Goal: Task Accomplishment & Management: Use online tool/utility

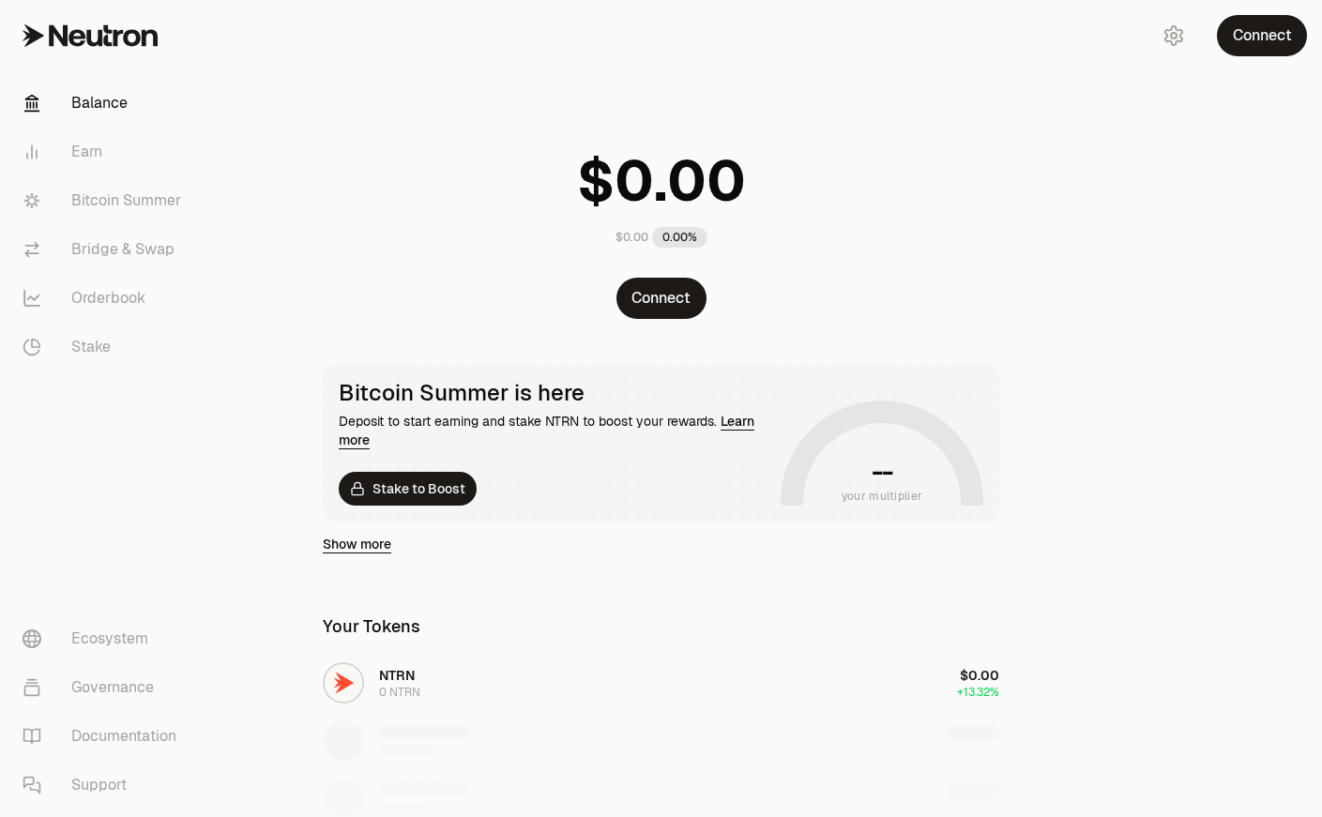
click at [1234, 587] on div at bounding box center [1217, 631] width 210 height 1263
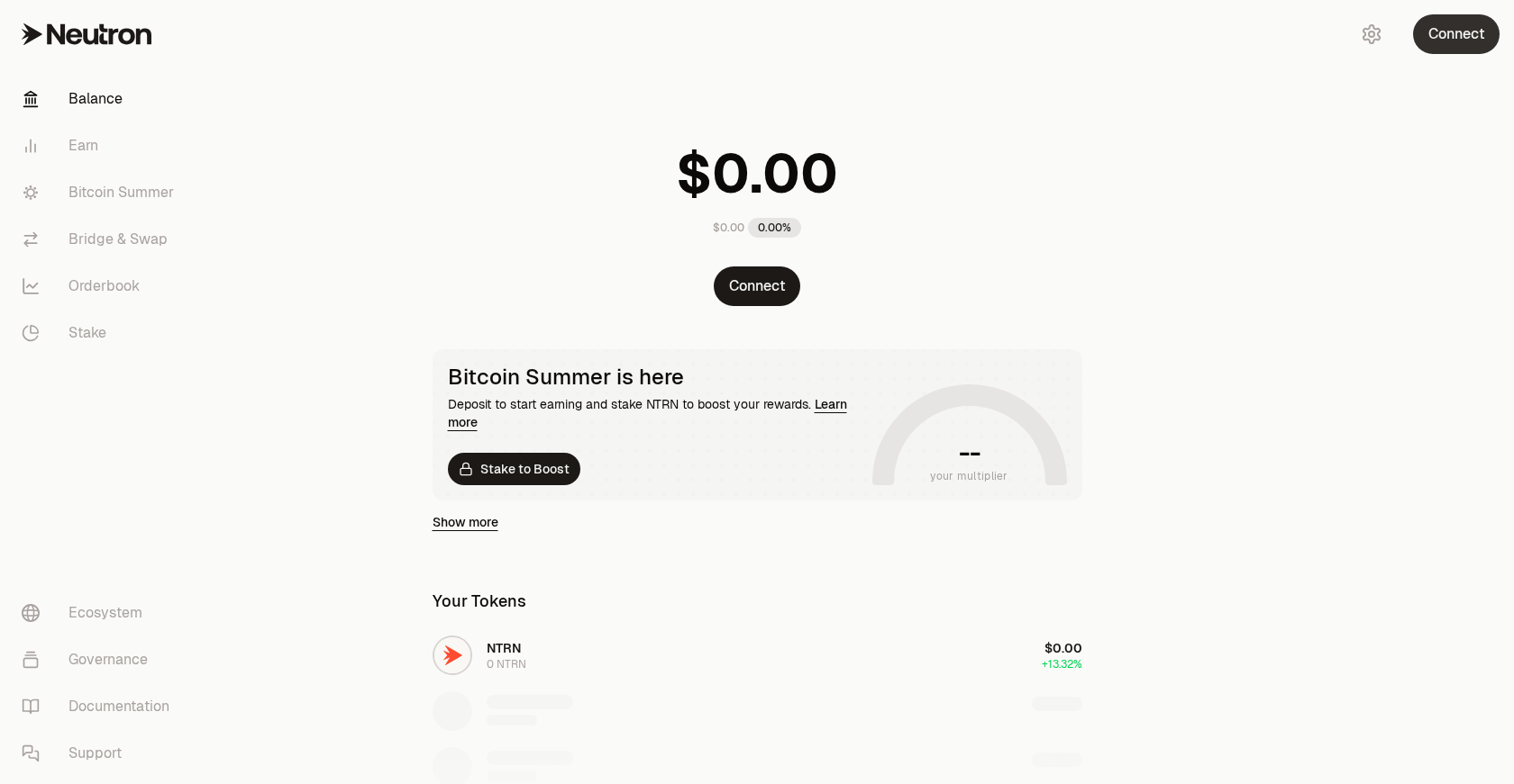
click at [1268, 48] on button "Connect" at bounding box center [1456, 34] width 86 height 39
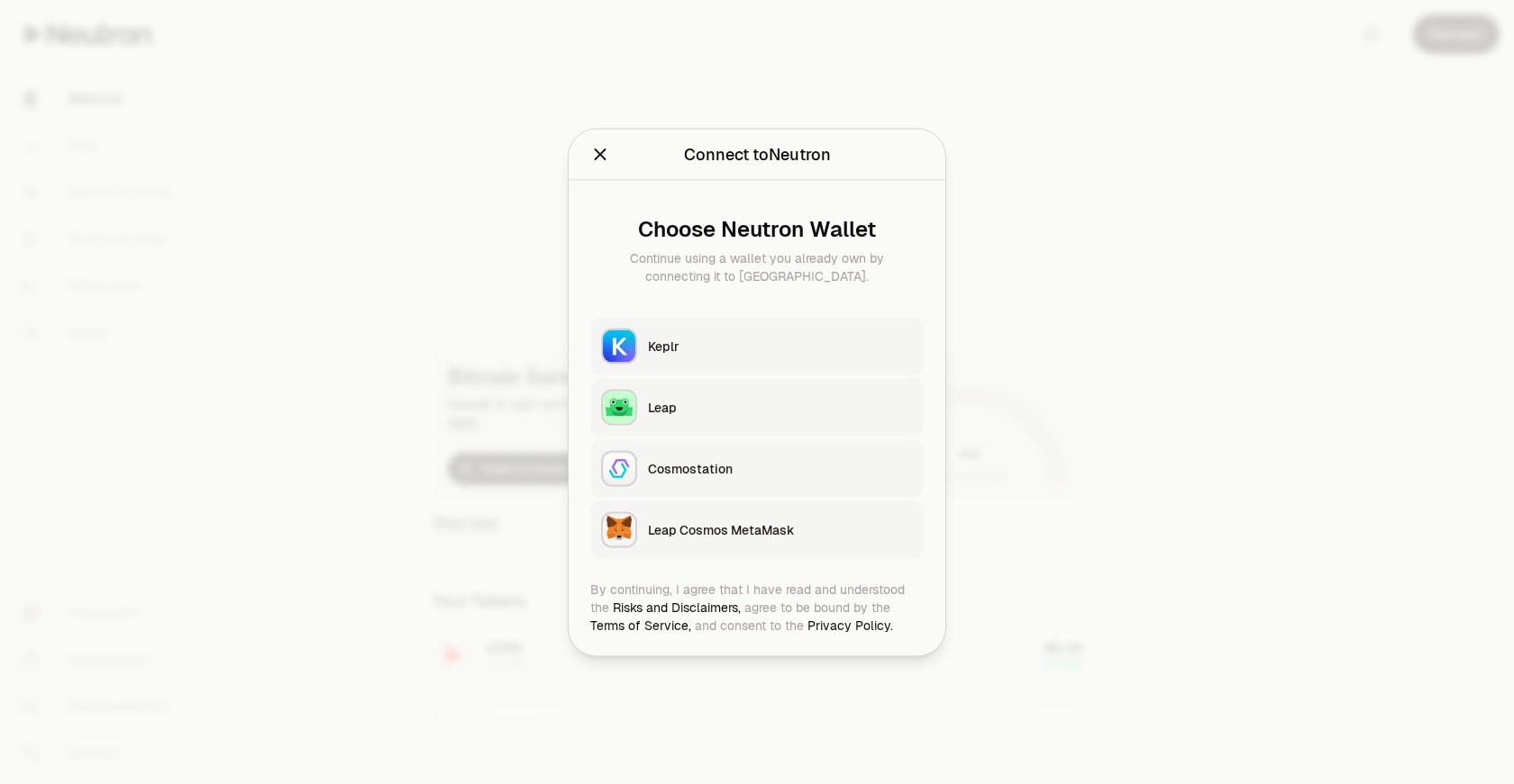
click at [693, 335] on button "Keplr" at bounding box center [757, 345] width 333 height 58
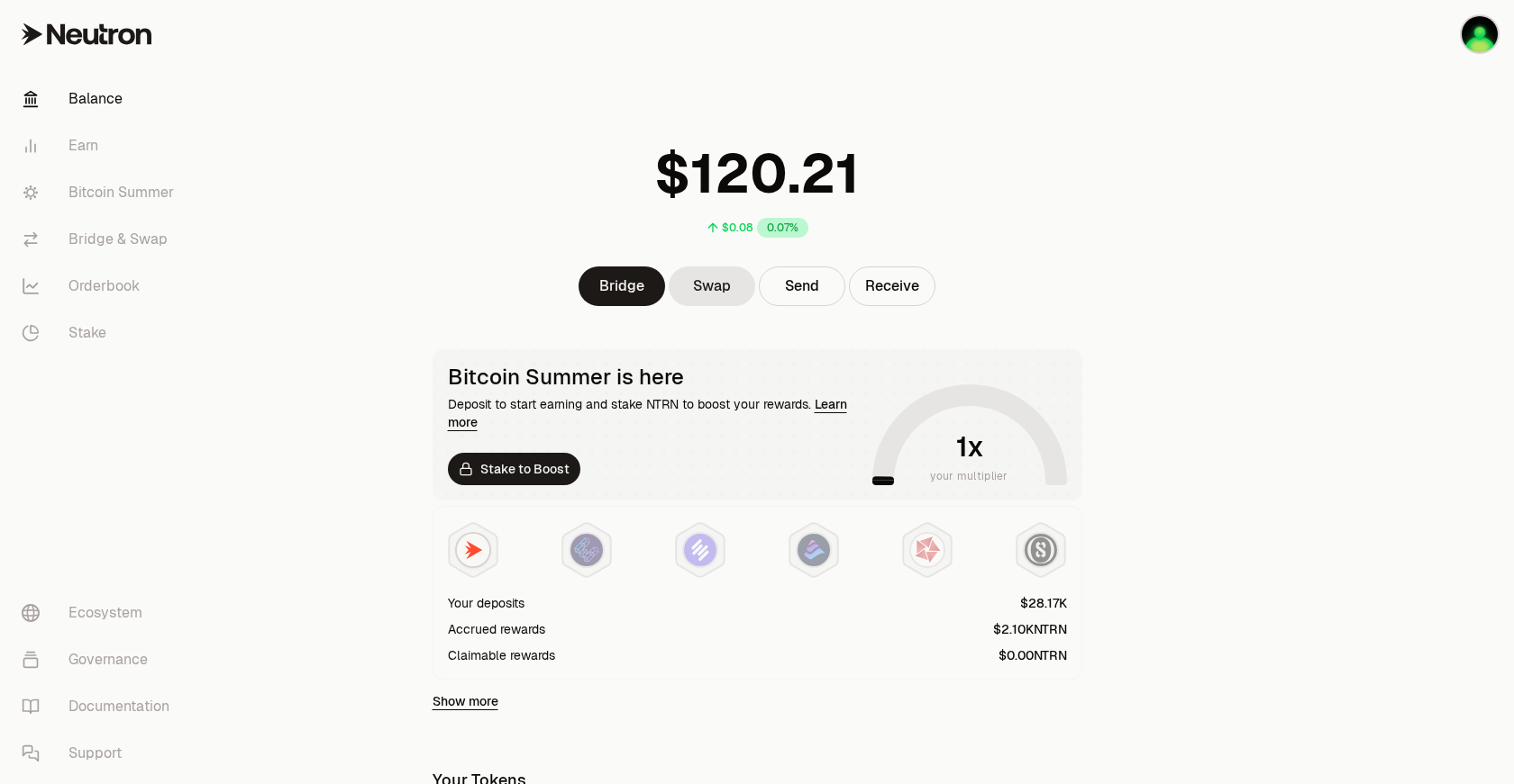
drag, startPoint x: 402, startPoint y: 349, endPoint x: 409, endPoint y: 334, distance: 16.6
click at [402, 349] on main "$0.08 0.07% Bridge Swap Send Receive Bitcoin Summer is here Deposit to start ea…" at bounding box center [857, 640] width 1311 height 1280
drag, startPoint x: 424, startPoint y: 290, endPoint x: 404, endPoint y: 293, distance: 20.2
click at [404, 293] on main "$0.08 0.07% Bridge Swap Send Receive Bitcoin Summer is here Deposit to start ea…" at bounding box center [857, 640] width 1311 height 1280
drag, startPoint x: 430, startPoint y: 288, endPoint x: 403, endPoint y: 293, distance: 27.5
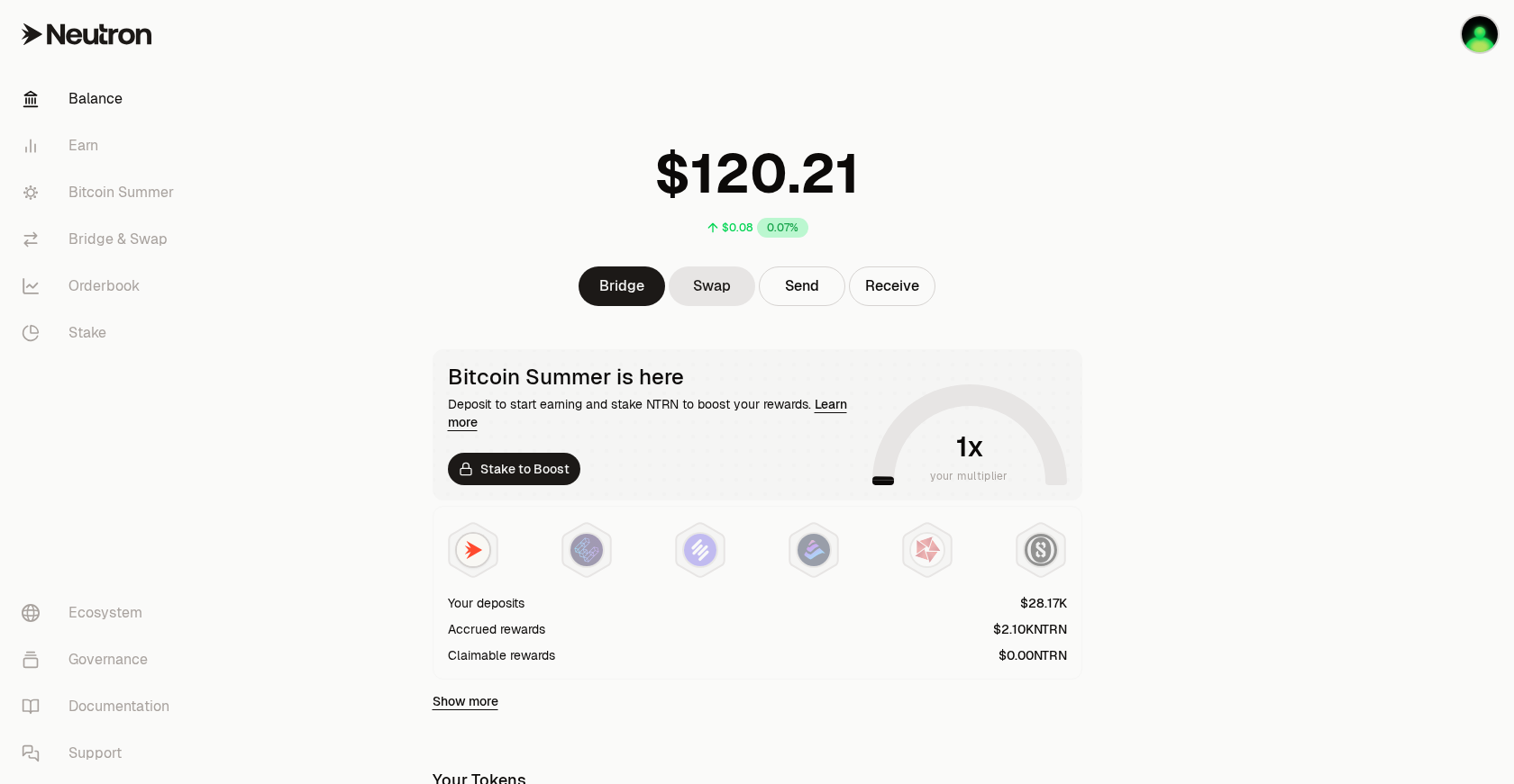
click at [403, 293] on main "$0.08 0.07% Bridge Swap Send Receive Bitcoin Summer is here Deposit to start ea…" at bounding box center [857, 640] width 1311 height 1280
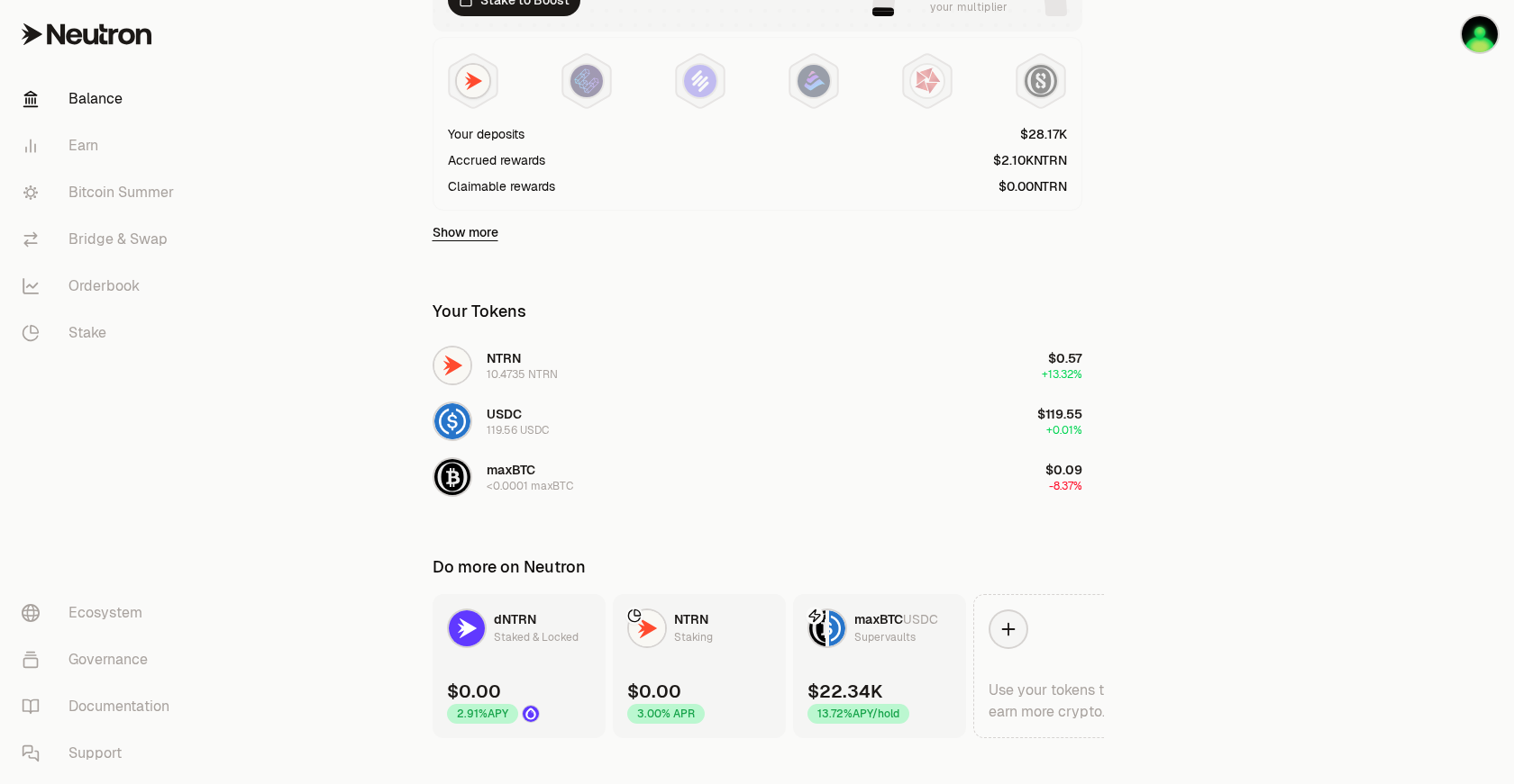
scroll to position [495, 0]
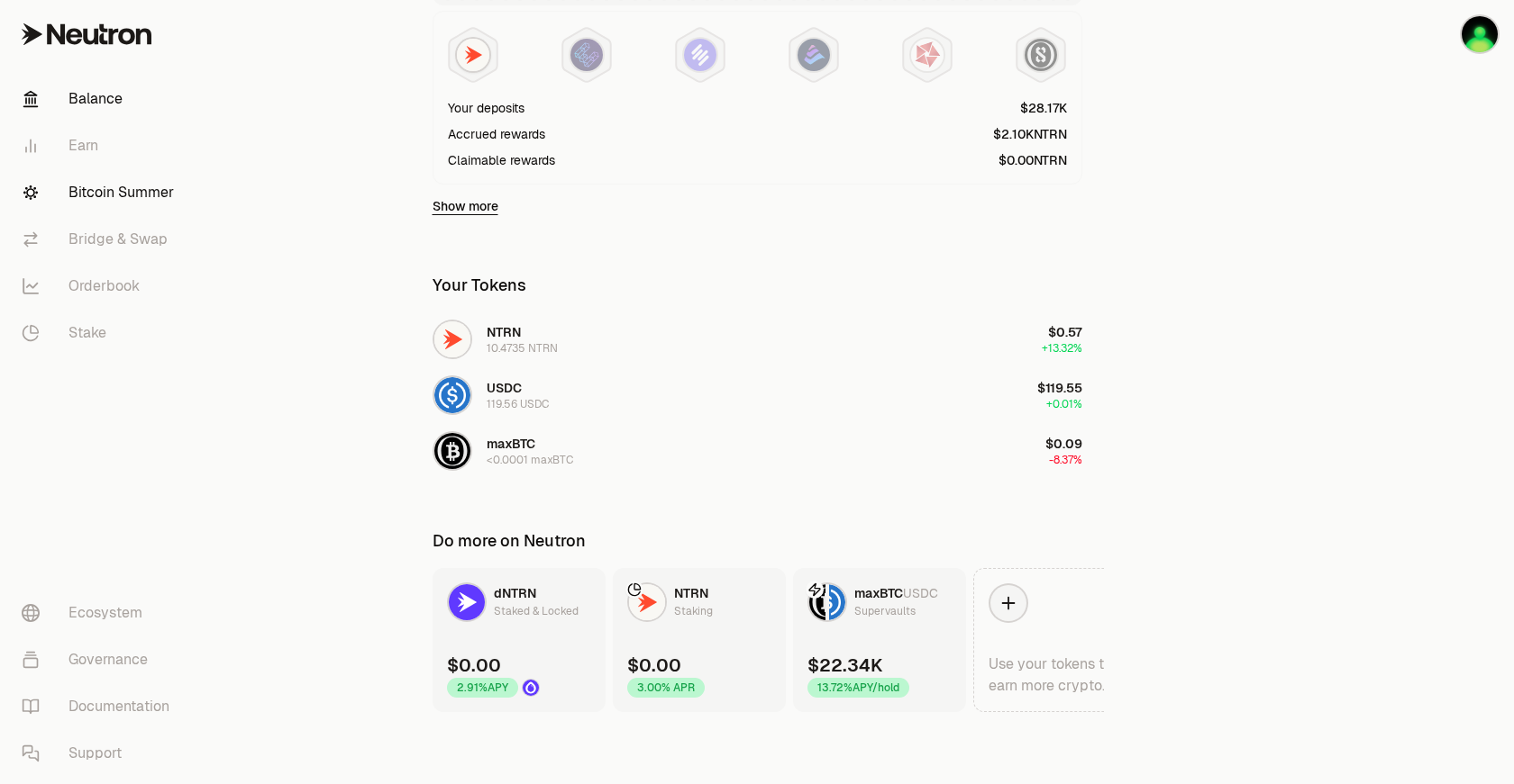
click at [137, 198] on link "Bitcoin Summer" at bounding box center [101, 192] width 187 height 47
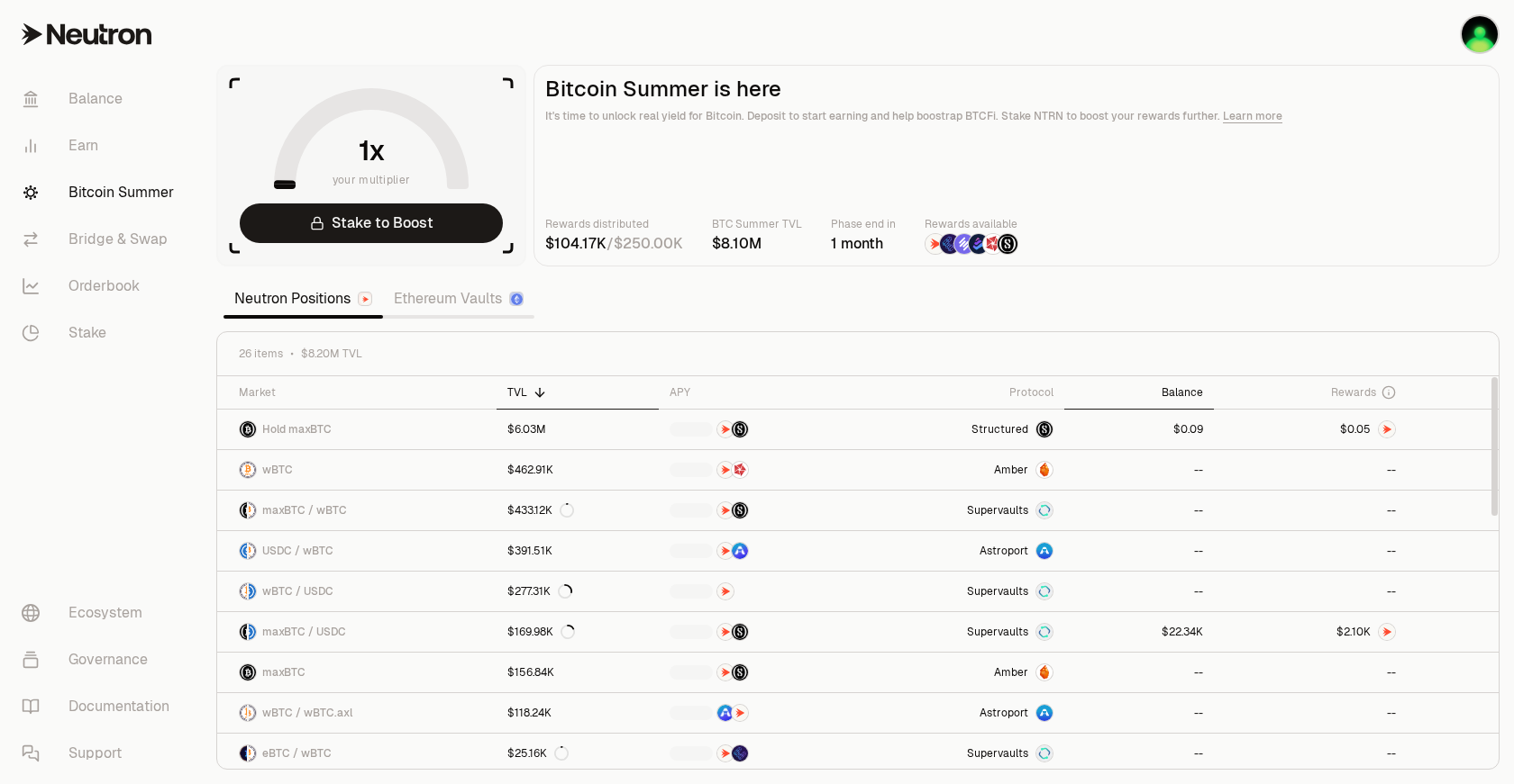
click at [1183, 397] on div "Balance" at bounding box center [1140, 392] width 129 height 14
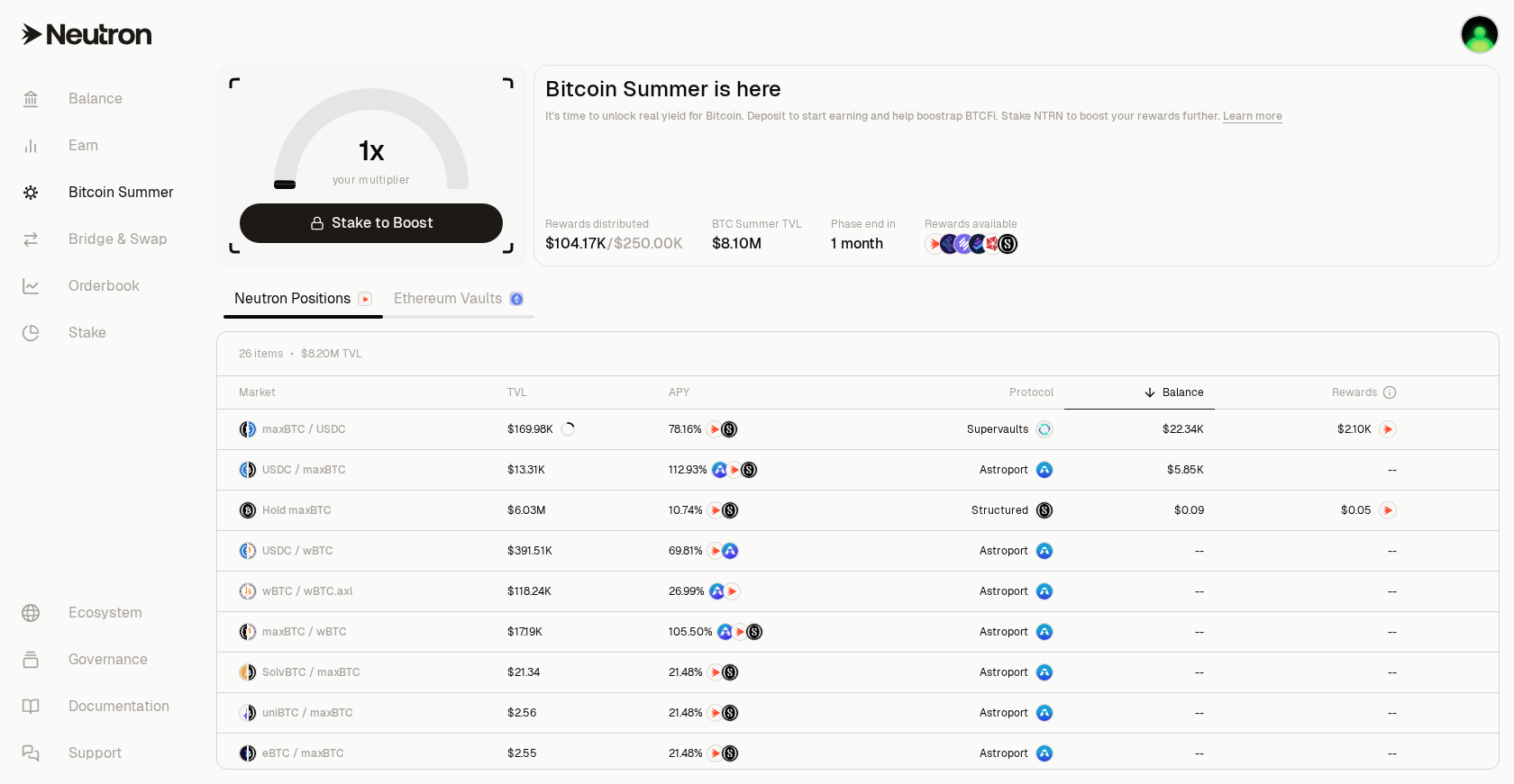
click at [861, 293] on section "your multiplier Stake to Boost Bitcoin Summer is here It's time to unlock real …" at bounding box center [857, 392] width 1311 height 784
